Goal: Information Seeking & Learning: Learn about a topic

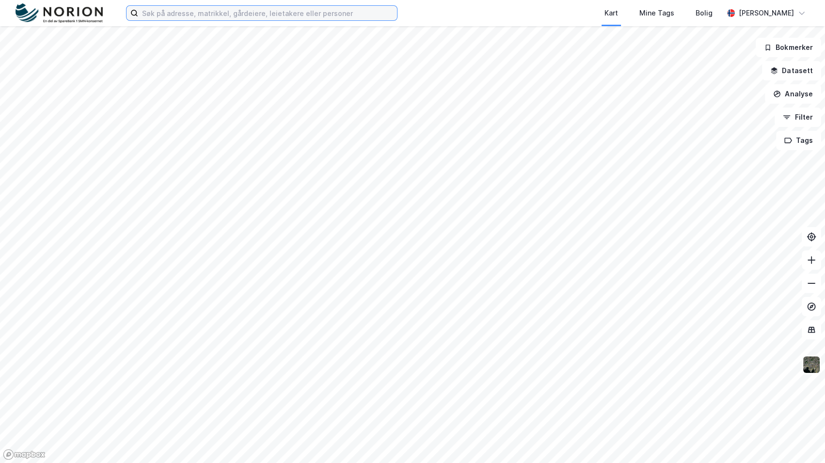
click at [308, 16] on input at bounding box center [267, 13] width 259 height 15
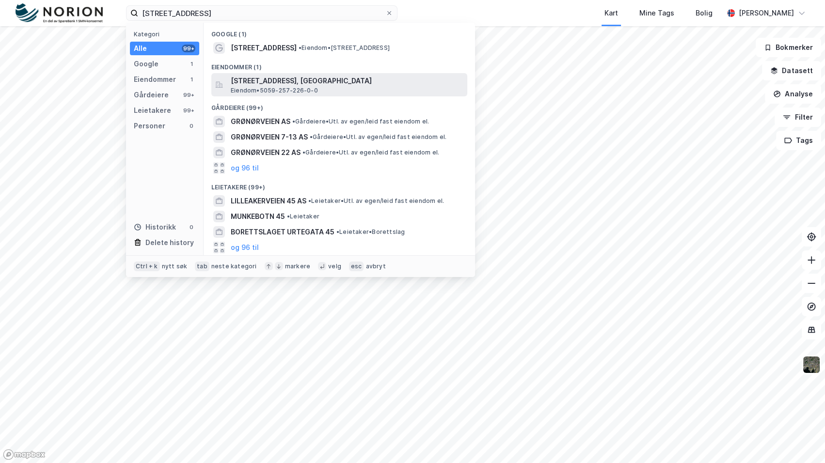
click at [341, 78] on span "[STREET_ADDRESS], [GEOGRAPHIC_DATA]" at bounding box center [347, 81] width 233 height 12
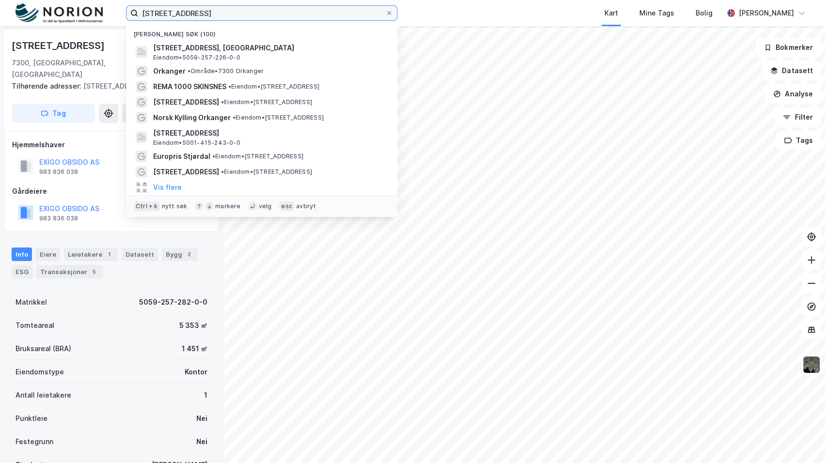
drag, startPoint x: 317, startPoint y: 7, endPoint x: 77, endPoint y: 6, distance: 240.4
click at [80, 13] on div "[STREET_ADDRESS] Nylige søk (100) [STREET_ADDRESS], ORKLAND Eiendom • 5059-257-…" at bounding box center [412, 13] width 825 height 26
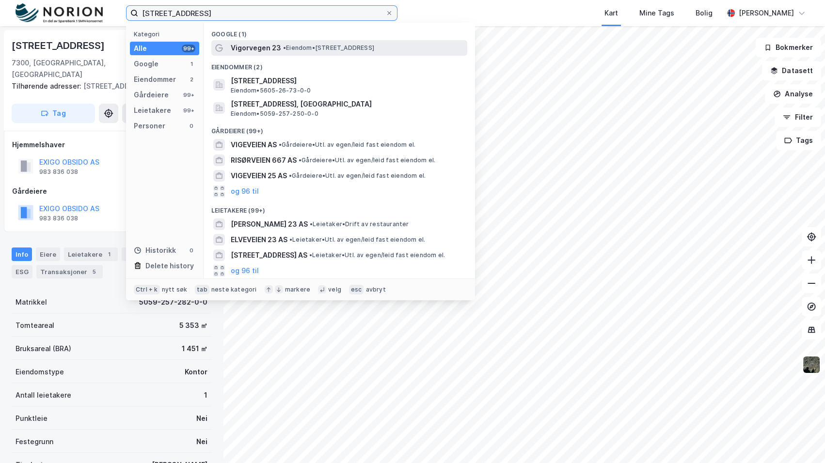
type input "[STREET_ADDRESS]"
click at [298, 47] on span "• Eiendom • [STREET_ADDRESS]" at bounding box center [328, 48] width 91 height 8
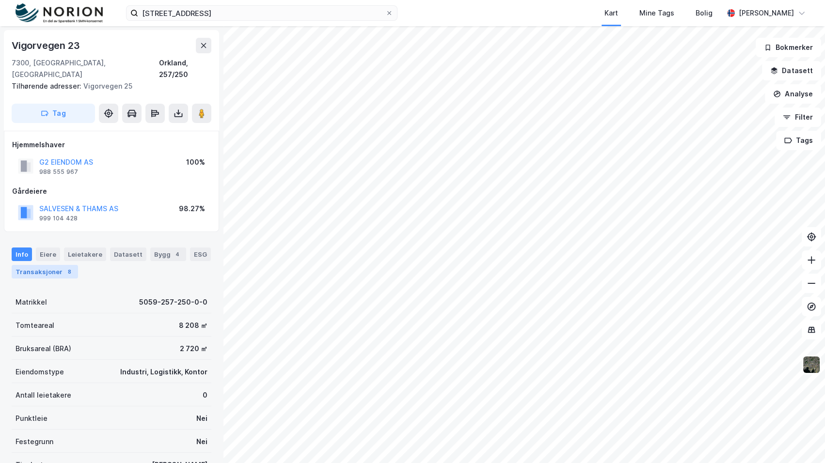
click at [38, 265] on div "Transaksjoner 8" at bounding box center [45, 272] width 66 height 14
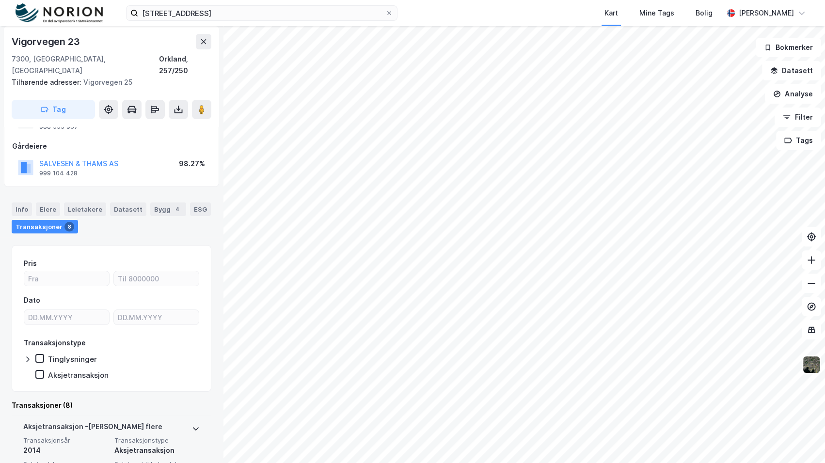
scroll to position [132, 0]
